Goal: Navigation & Orientation: Find specific page/section

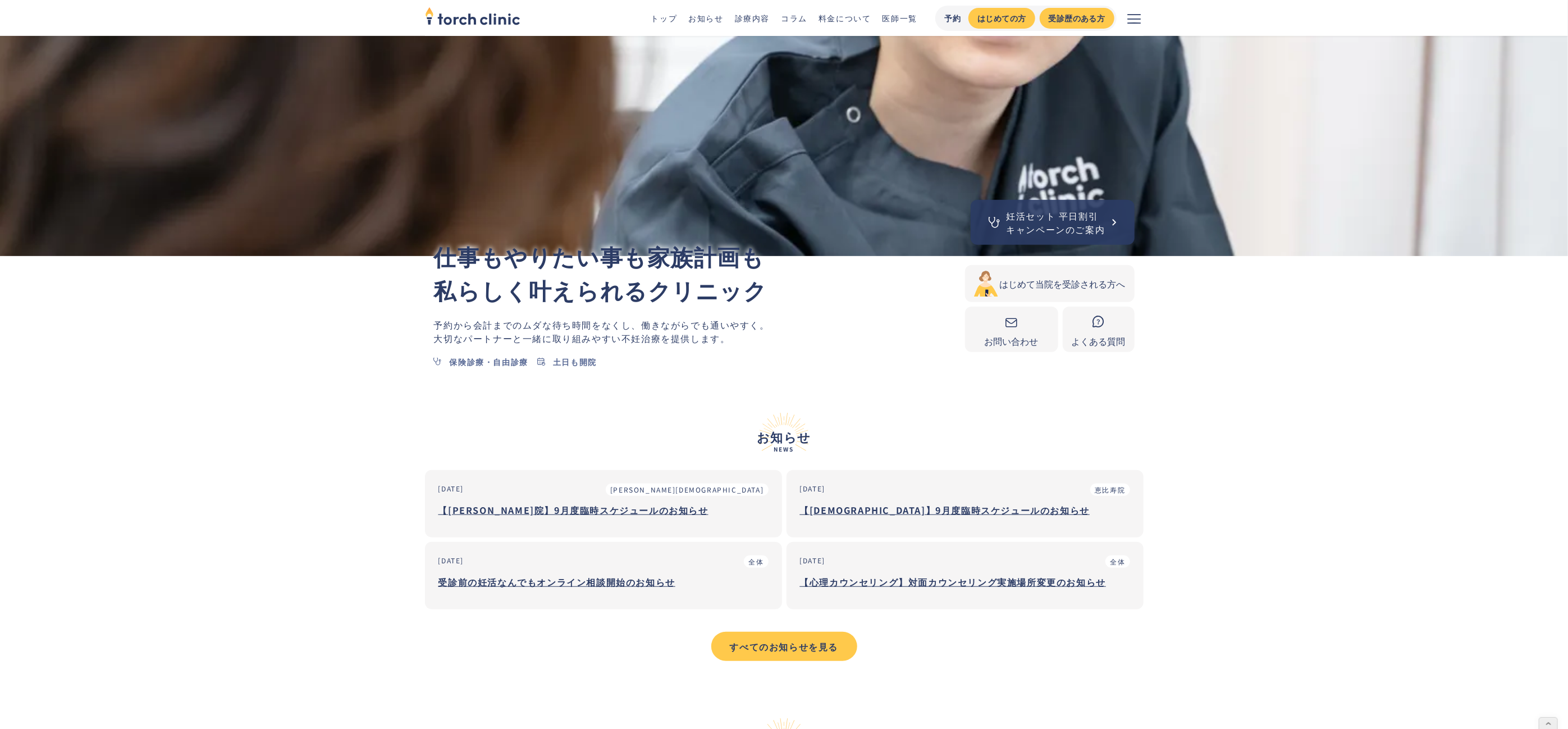
scroll to position [324, 0]
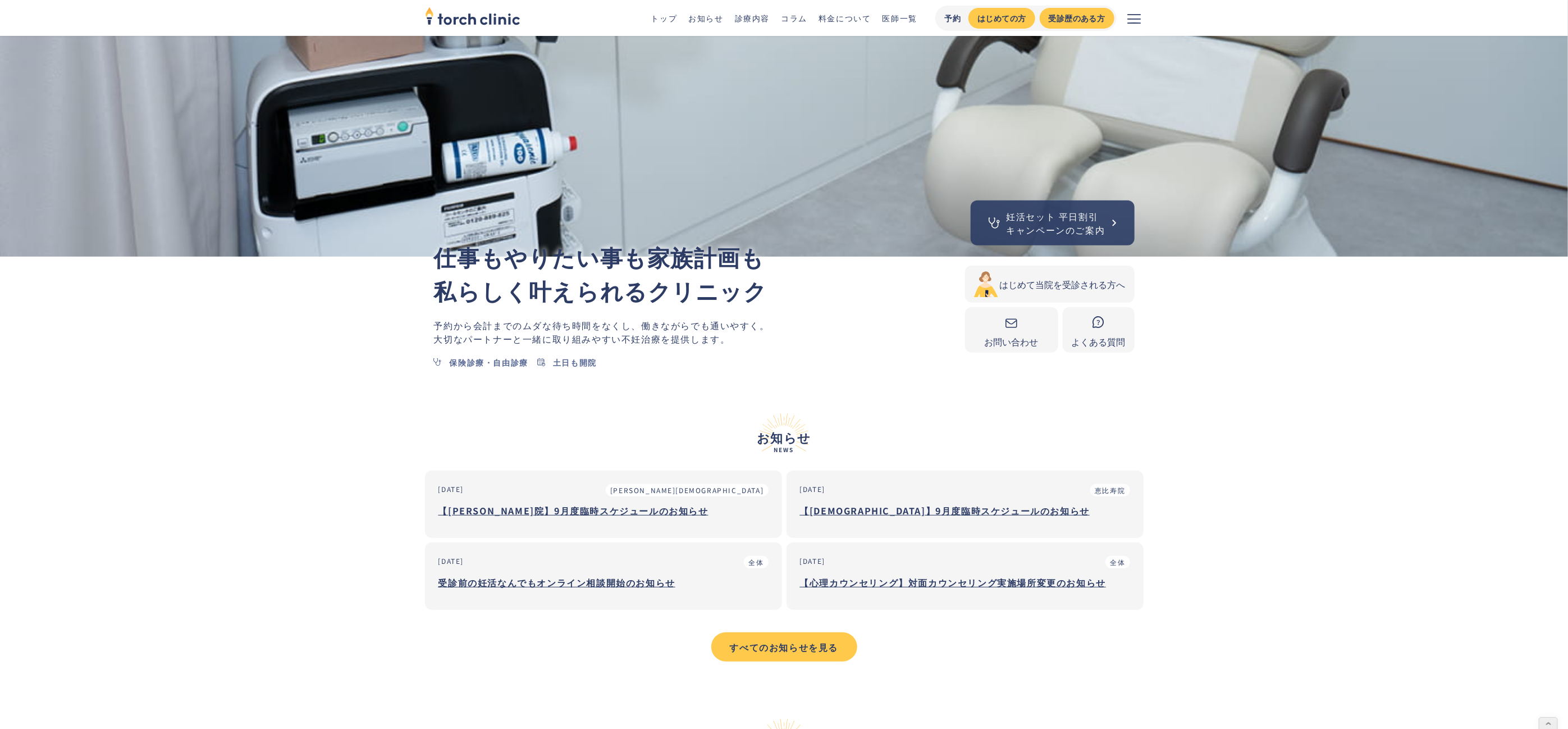
click at [799, 646] on div "すべてのお知らせを見る" at bounding box center [784, 647] width 126 height 13
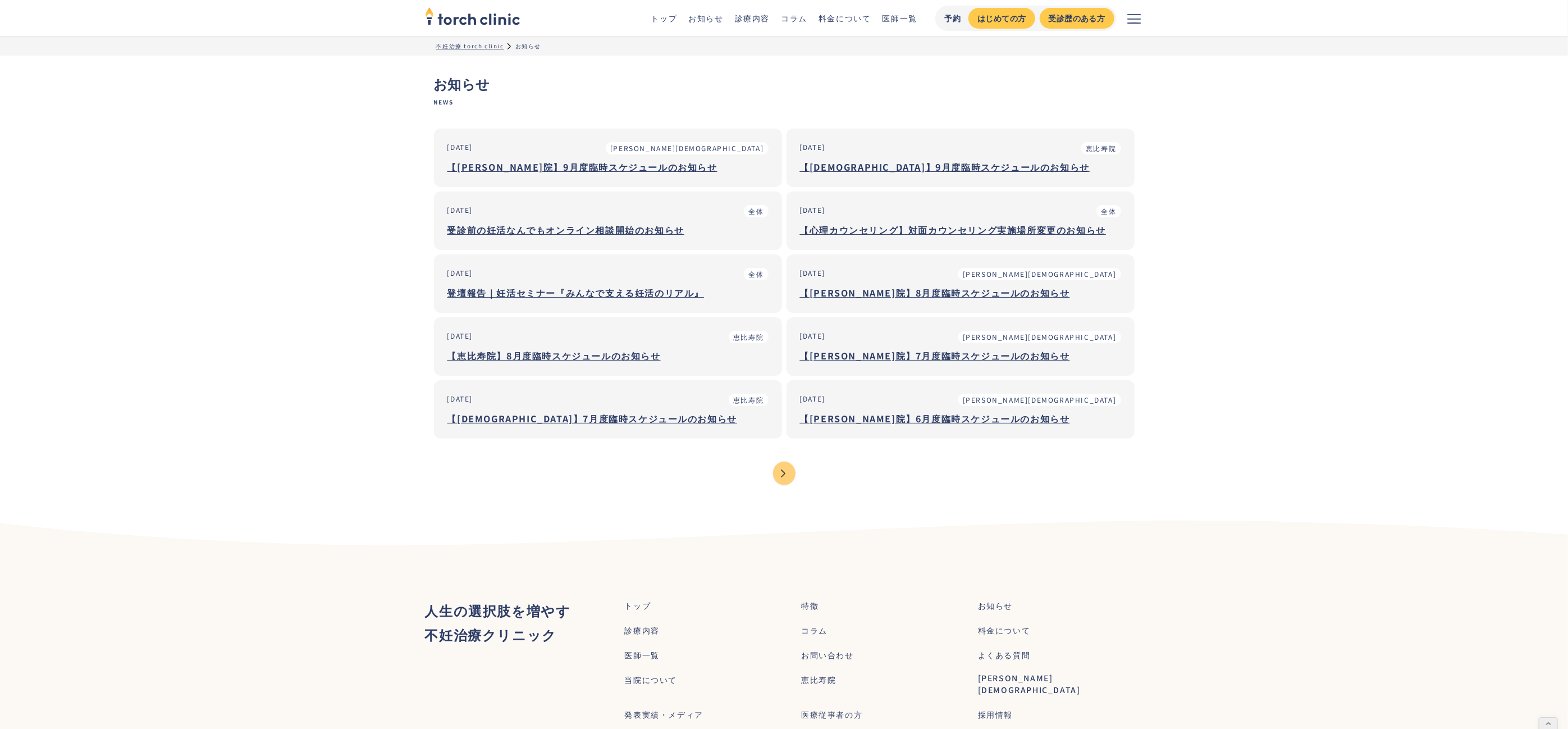
click at [787, 479] on div "Next Page" at bounding box center [784, 473] width 23 height 24
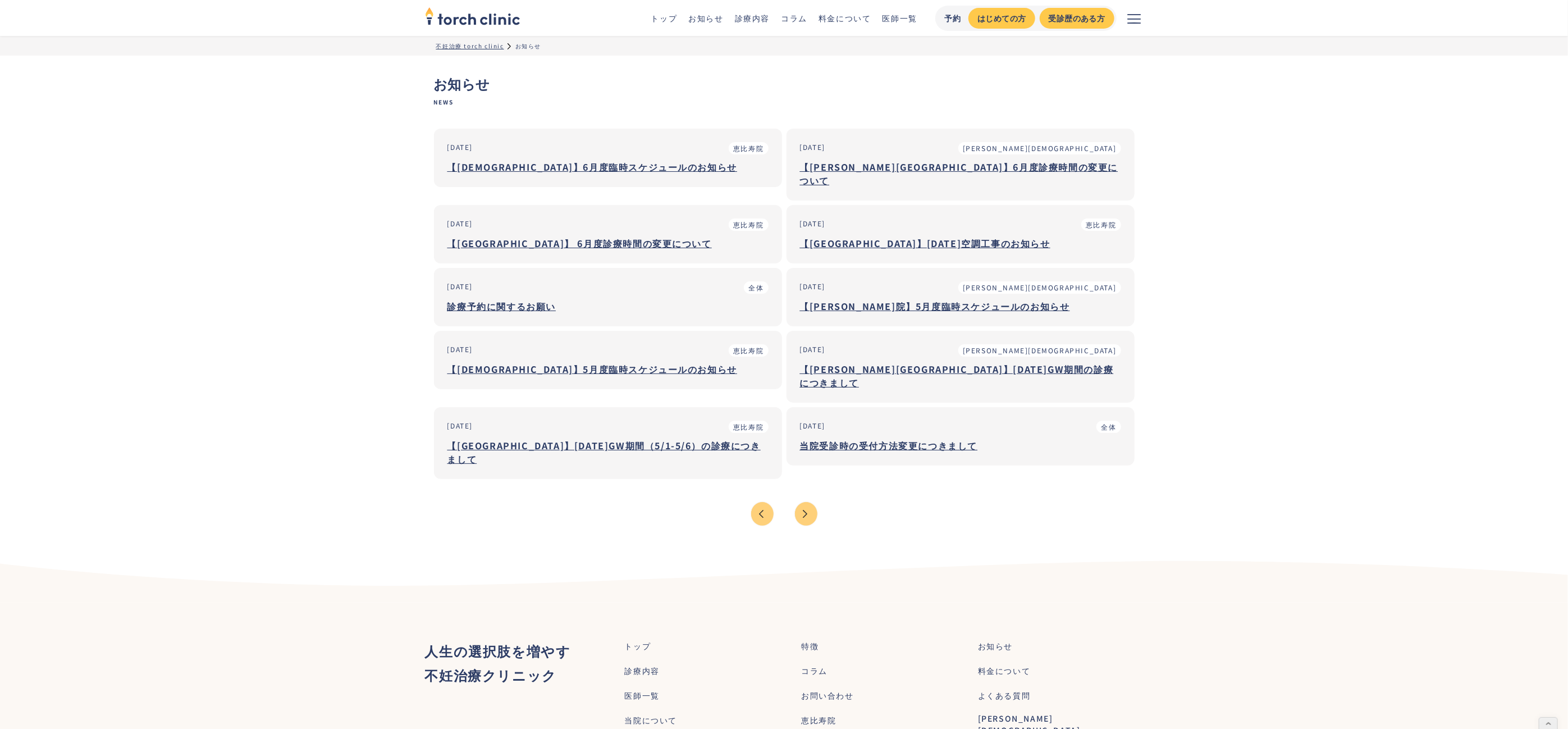
click at [762, 502] on div "Previous Page" at bounding box center [762, 514] width 23 height 24
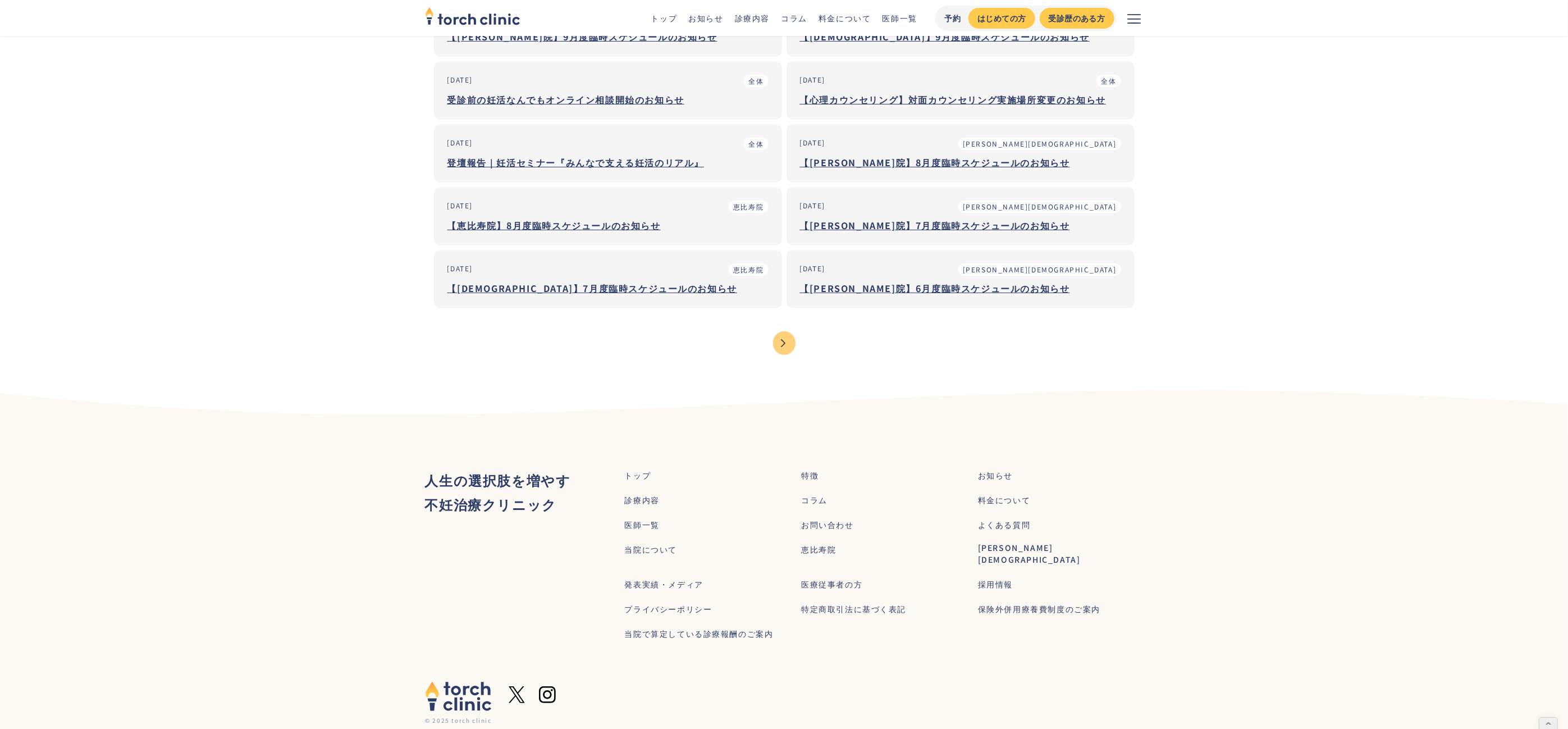
scroll to position [152, 0]
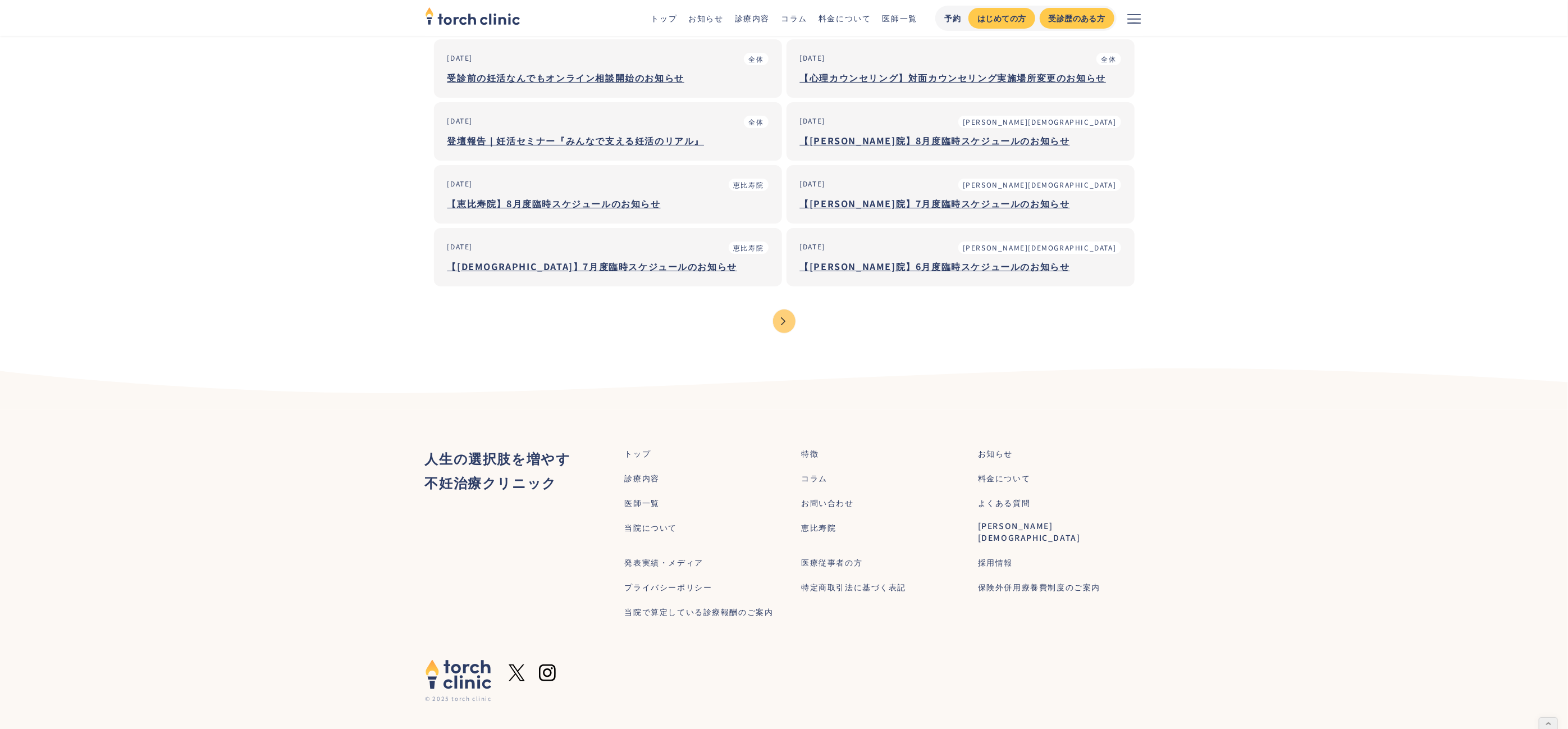
click at [825, 525] on div "恵比寿院" at bounding box center [818, 527] width 35 height 12
